Goal: Transaction & Acquisition: Purchase product/service

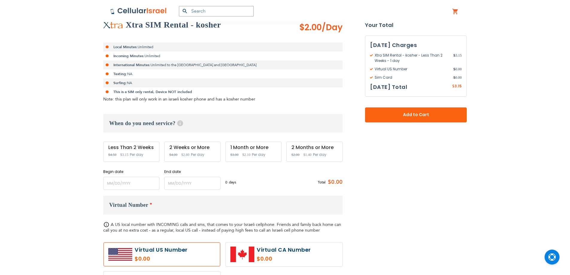
scroll to position [120, 0]
click at [131, 179] on input "name" at bounding box center [131, 182] width 56 height 13
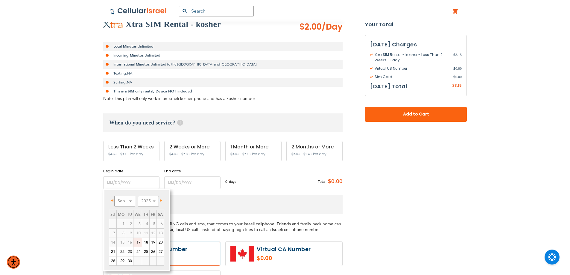
click at [135, 243] on link "17" at bounding box center [138, 242] width 8 height 9
type input "[DATE]"
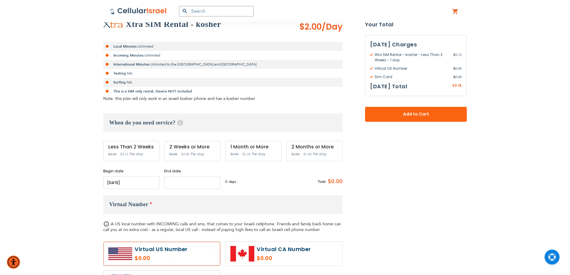
drag, startPoint x: 181, startPoint y: 185, endPoint x: 183, endPoint y: 201, distance: 15.5
click at [181, 185] on input "name" at bounding box center [192, 182] width 56 height 13
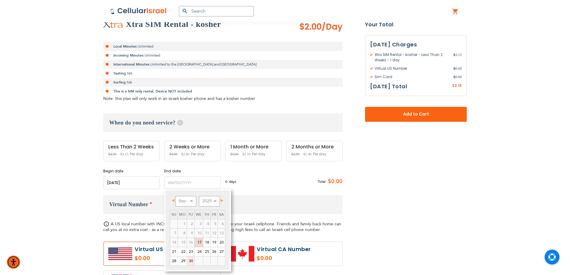
click at [191, 261] on link "30" at bounding box center [190, 261] width 7 height 9
type input "[DATE]"
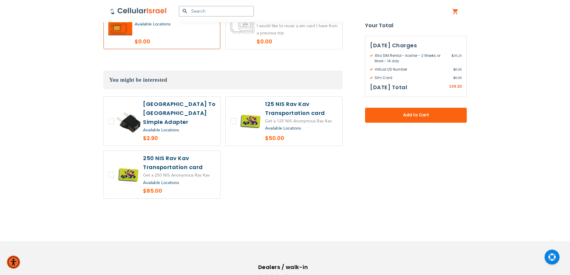
scroll to position [505, 0]
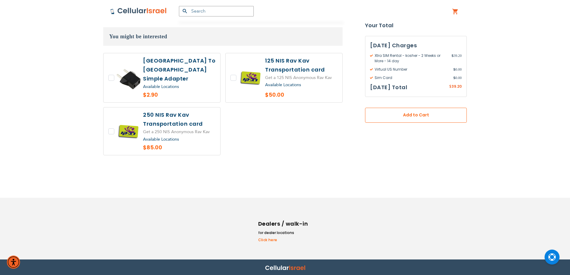
click at [395, 112] on span "Add to Cart" at bounding box center [416, 115] width 62 height 6
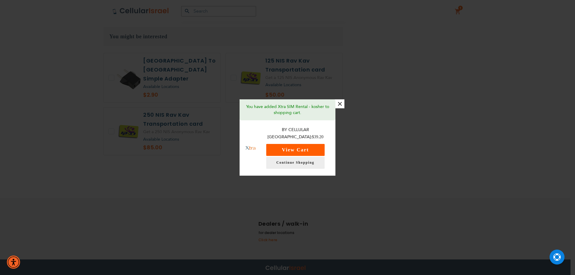
click at [304, 148] on button "View Cart" at bounding box center [295, 150] width 58 height 12
